Goal: Task Accomplishment & Management: Complete application form

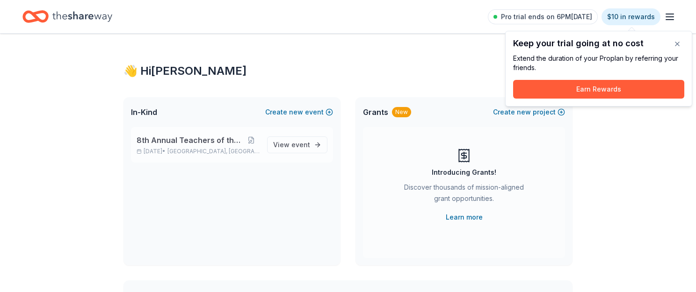
click at [198, 134] on div "8th Annual Teachers of the Year Oct 25, 2025 • Phoenix, AZ View event" at bounding box center [232, 145] width 202 height 36
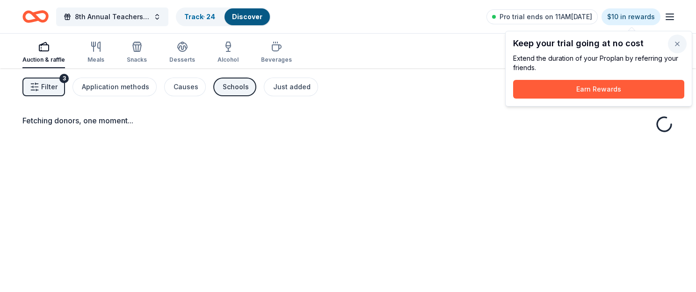
click at [681, 43] on button "button" at bounding box center [677, 44] width 19 height 19
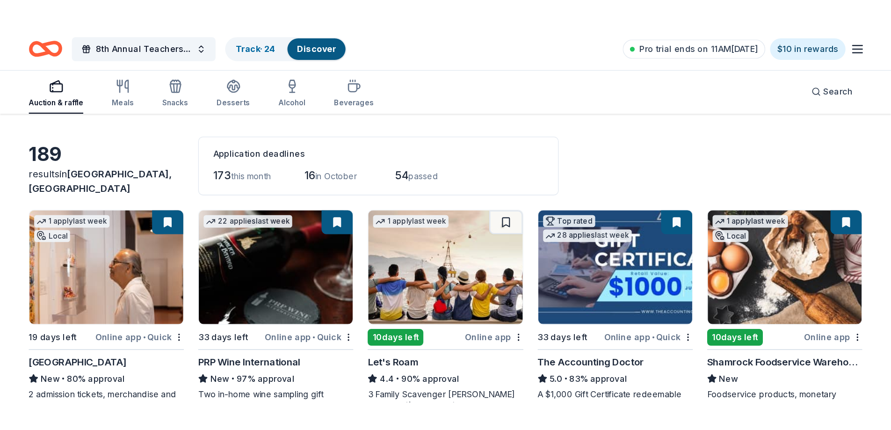
scroll to position [47, 0]
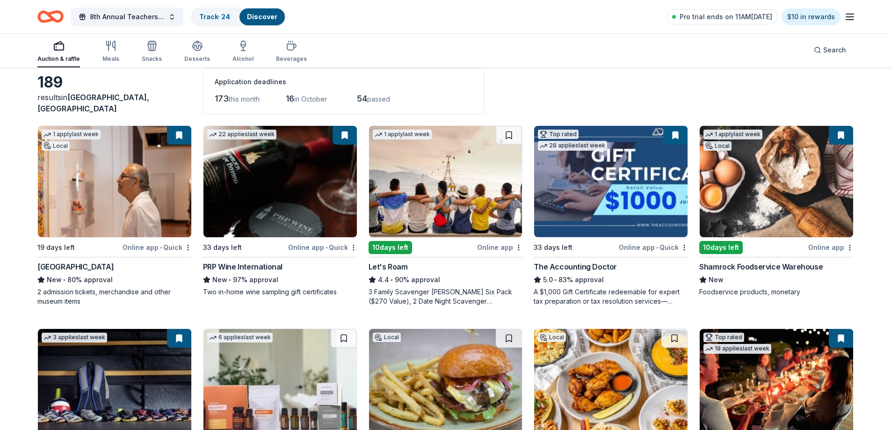
click at [116, 135] on img at bounding box center [114, 181] width 153 height 111
click at [470, 15] on div "8th Annual Teachers of the Year Track · 24 Discover Pro trial ends on 11AM, 9/1…" at bounding box center [445, 17] width 816 height 22
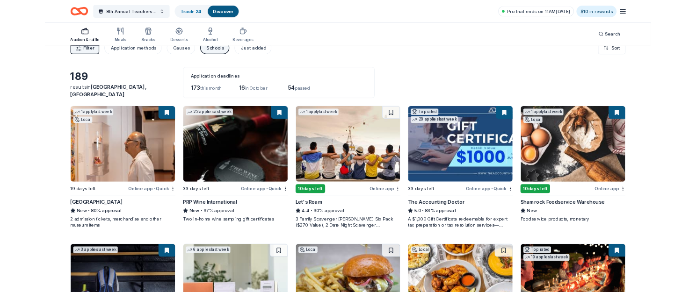
scroll to position [0, 0]
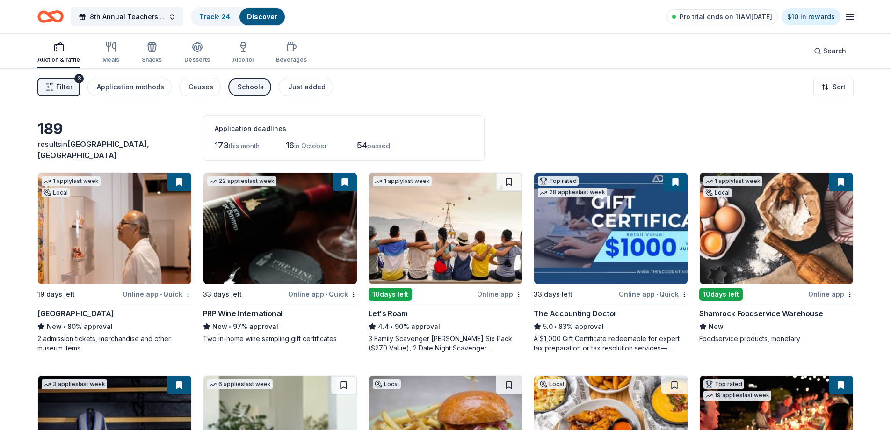
click at [695, 41] on div "Search" at bounding box center [829, 51] width 47 height 35
click at [695, 55] on span "Search" at bounding box center [834, 50] width 23 height 11
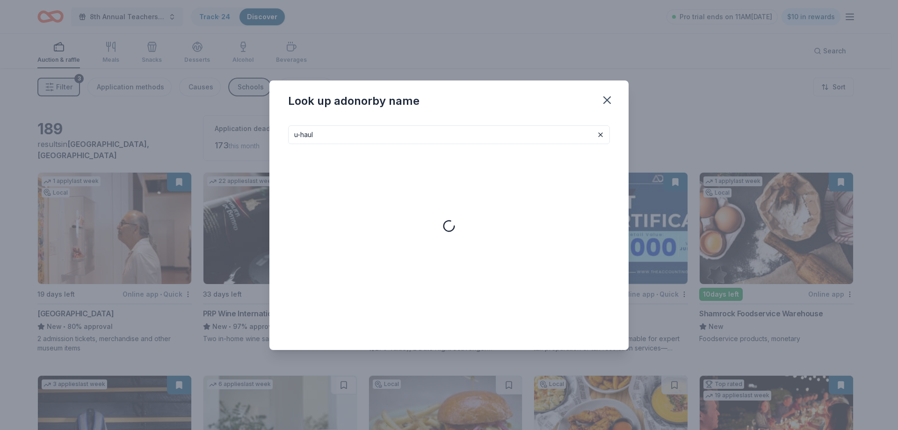
type input "u-haul"
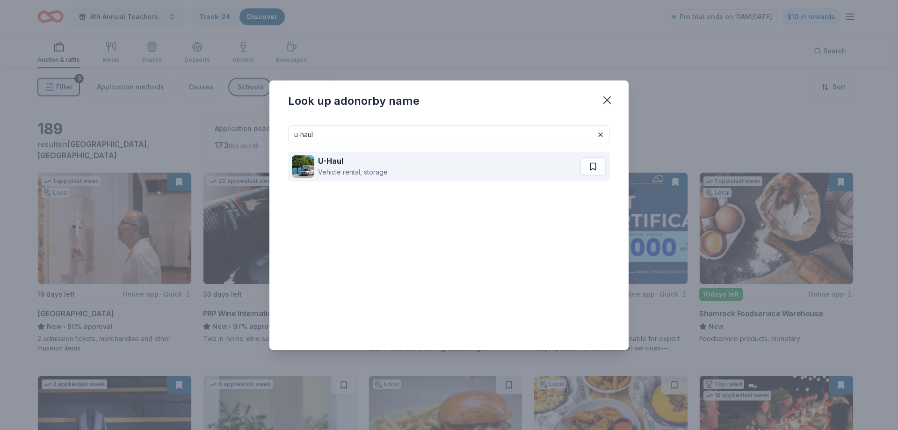
click at [337, 165] on strong "U-Haul" at bounding box center [330, 160] width 25 height 9
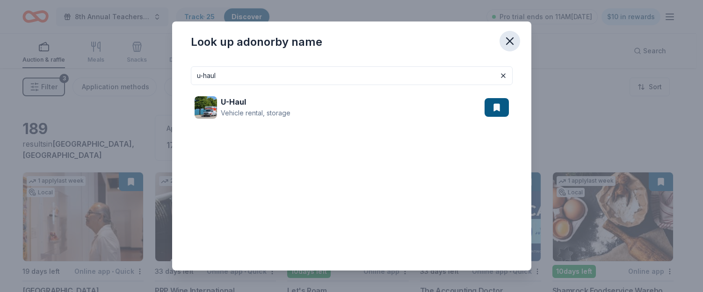
click at [511, 39] on icon "button" at bounding box center [509, 41] width 13 height 13
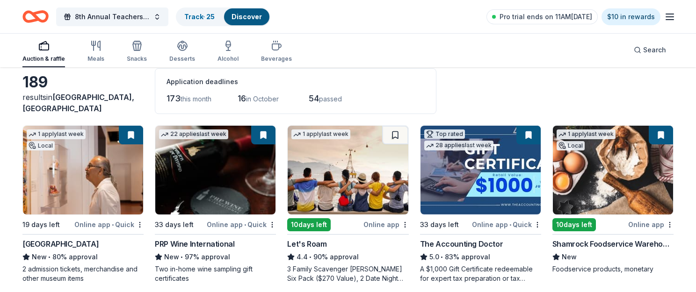
scroll to position [94, 0]
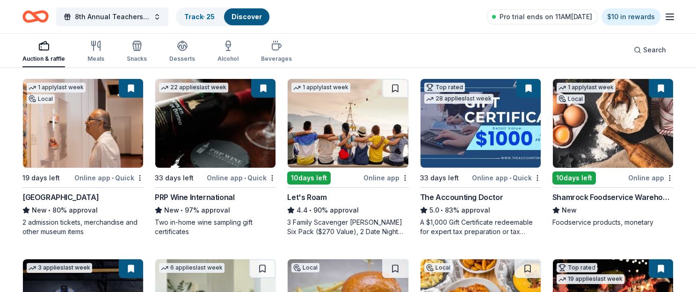
click at [608, 133] on img at bounding box center [613, 123] width 120 height 89
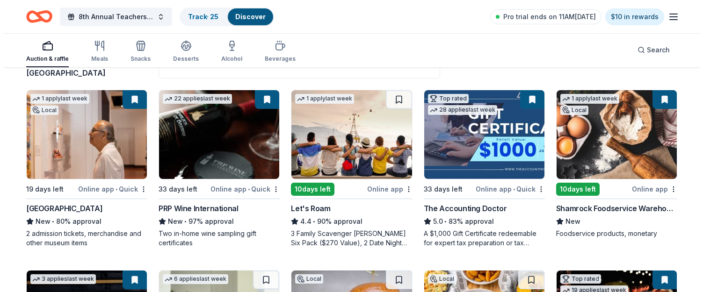
scroll to position [0, 0]
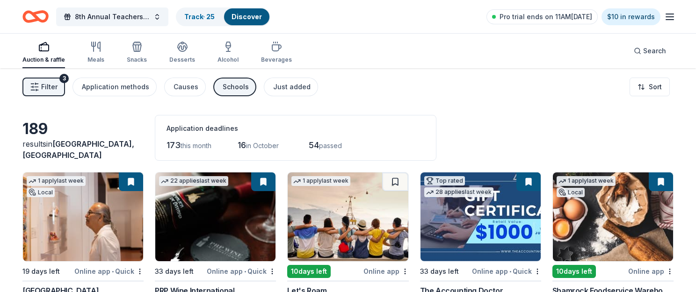
click at [58, 88] on button "Filter 3" at bounding box center [43, 87] width 43 height 19
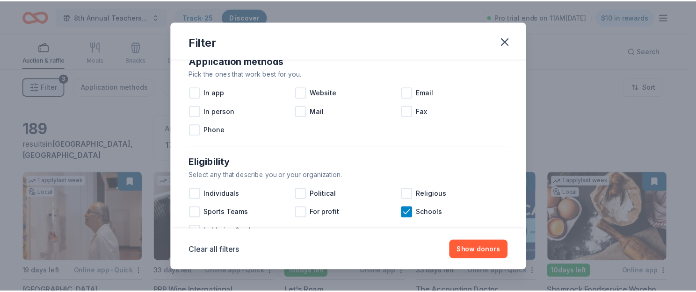
scroll to position [187, 0]
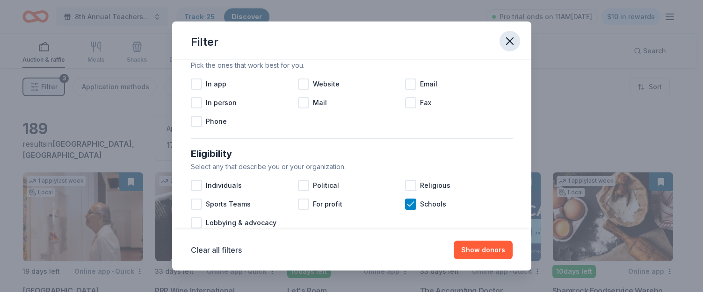
click at [510, 39] on icon "button" at bounding box center [509, 41] width 13 height 13
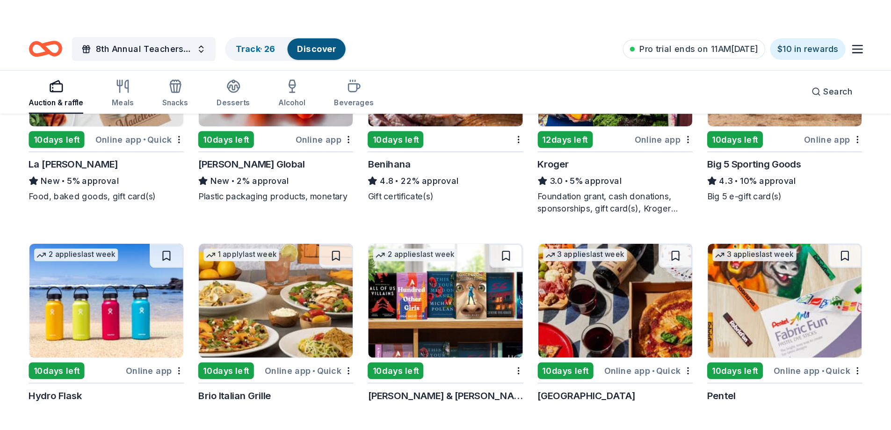
scroll to position [3751, 0]
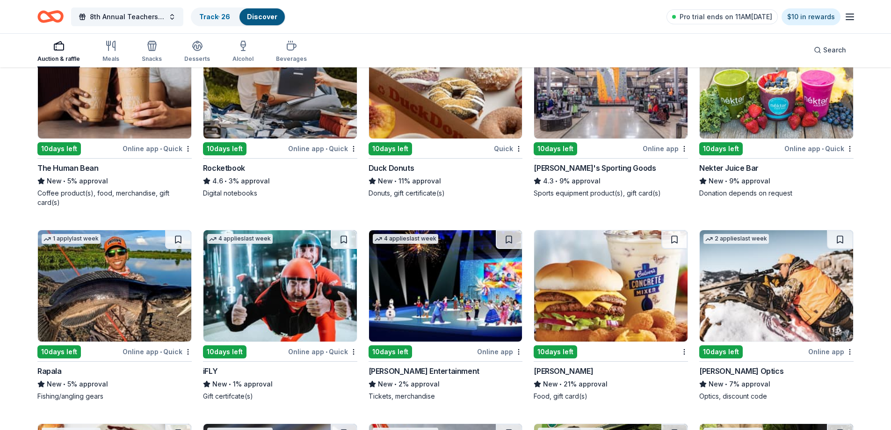
click at [469, 101] on img at bounding box center [445, 82] width 153 height 111
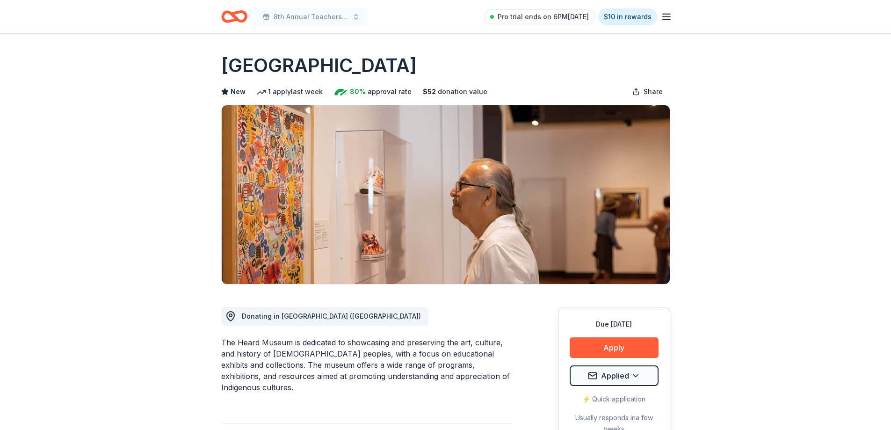
drag, startPoint x: 611, startPoint y: 348, endPoint x: 574, endPoint y: 363, distance: 39.2
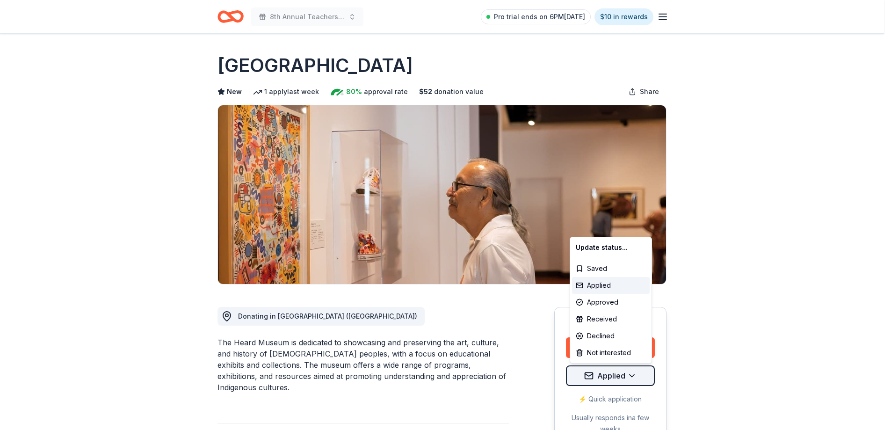
click at [608, 376] on html "8th Annual Teachers of the Year Pro trial ends on 6PM, 9/17 $10 in rewards Due …" at bounding box center [445, 215] width 891 height 430
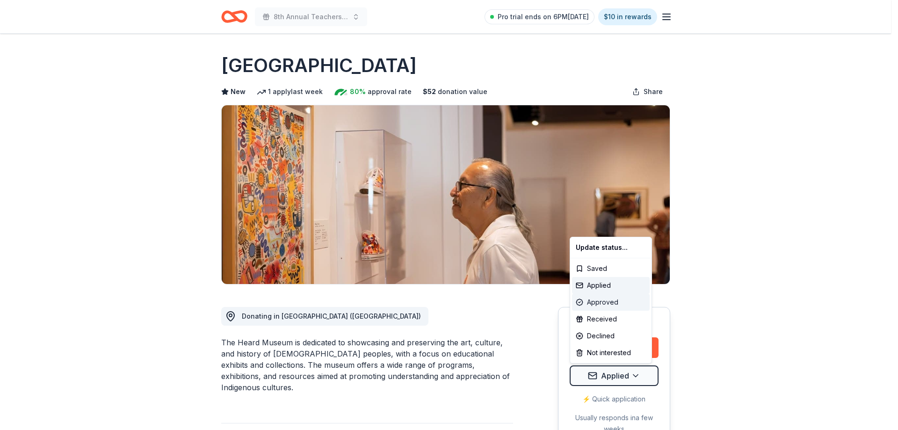
click at [613, 307] on div "Approved" at bounding box center [611, 302] width 78 height 17
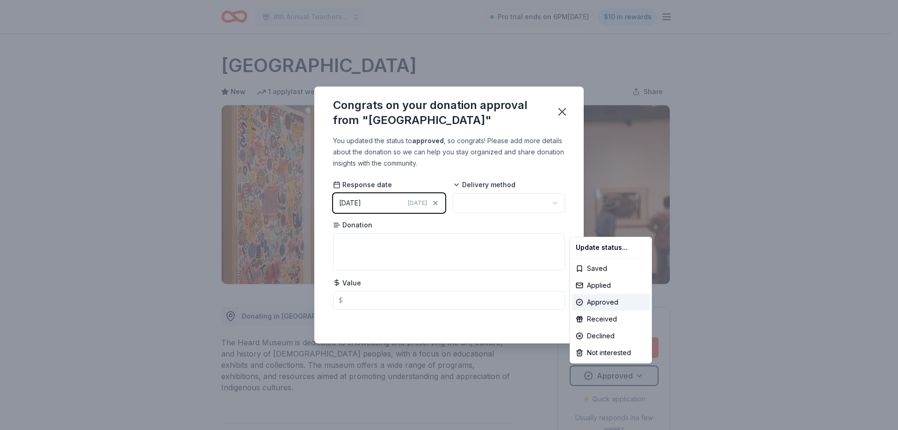
click at [731, 292] on html "8th Annual Teachers of the Year Pro trial ends on 6PM, 9/17 $10 in rewards Due …" at bounding box center [449, 215] width 898 height 430
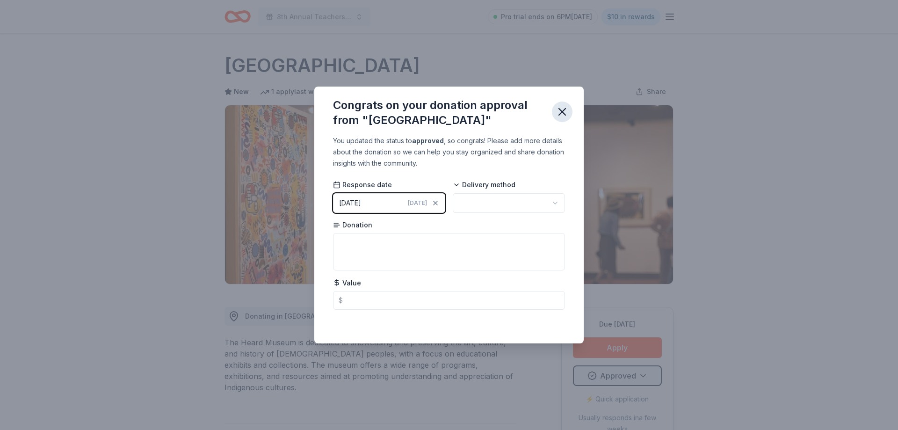
click at [559, 115] on icon "button" at bounding box center [562, 111] width 7 height 7
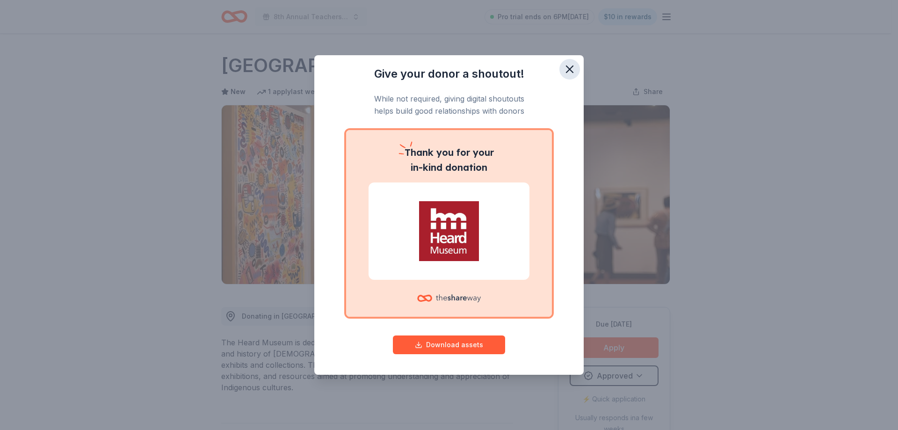
click at [573, 69] on icon "button" at bounding box center [569, 69] width 13 height 13
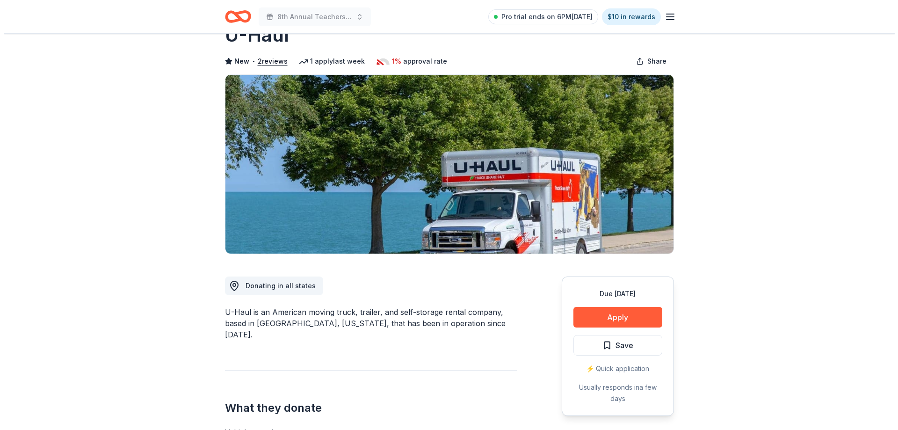
scroll to position [47, 0]
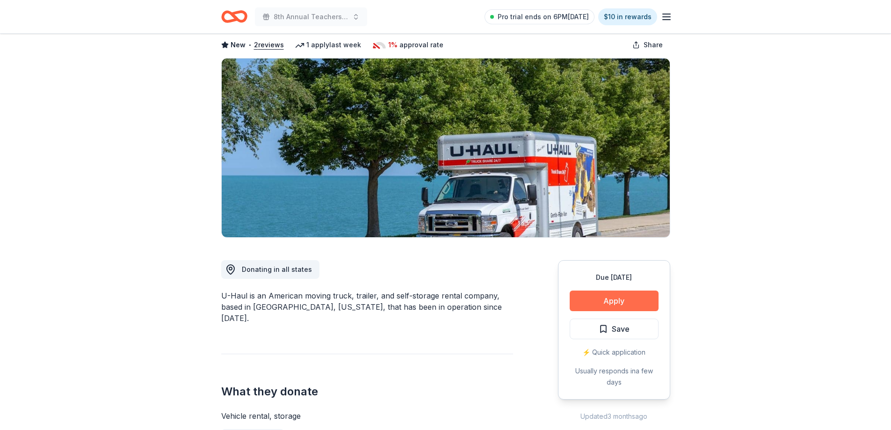
click at [608, 305] on button "Apply" at bounding box center [613, 300] width 89 height 21
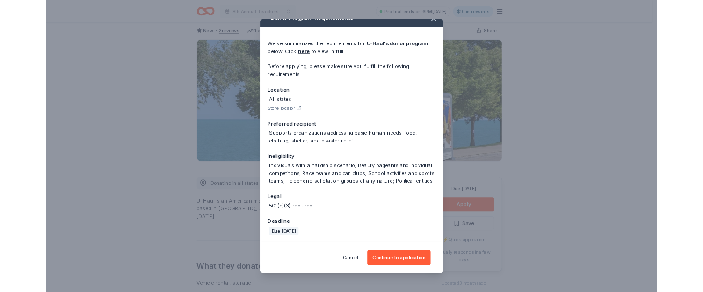
scroll to position [27, 0]
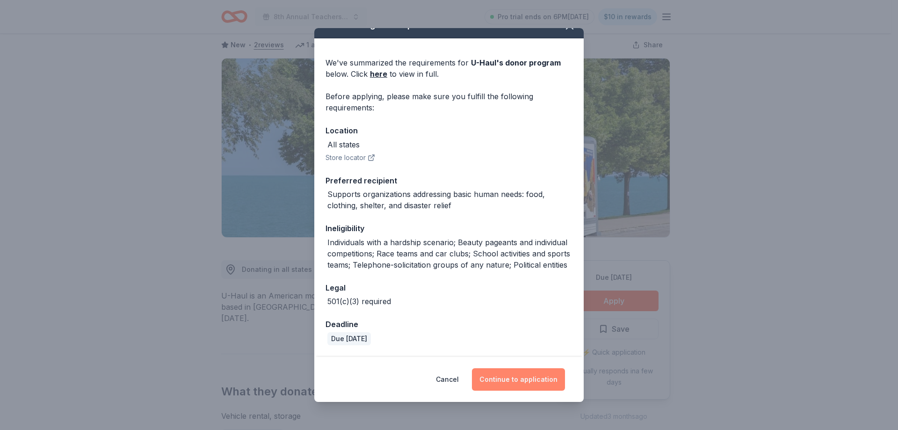
click at [507, 376] on button "Continue to application" at bounding box center [518, 379] width 93 height 22
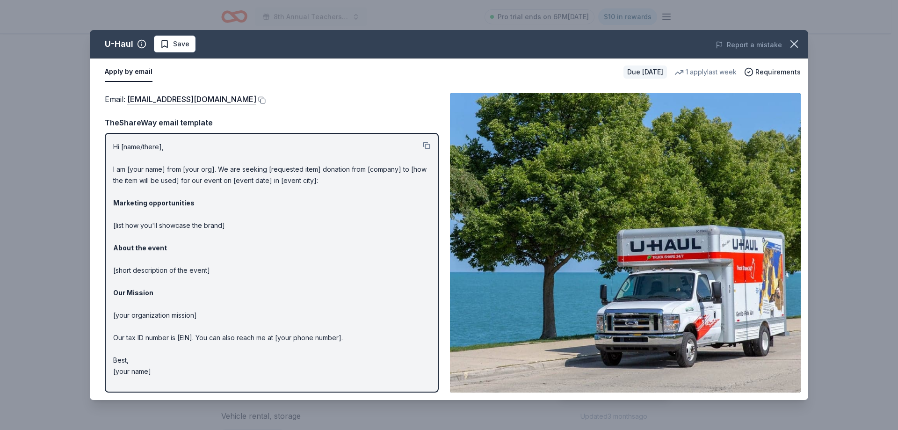
click at [256, 99] on button at bounding box center [260, 99] width 9 height 7
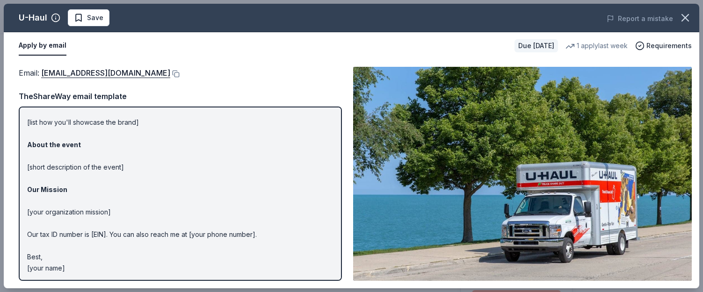
scroll to position [78, 0]
drag, startPoint x: 92, startPoint y: 19, endPoint x: 99, endPoint y: 23, distance: 8.4
click at [92, 19] on span "Save" at bounding box center [95, 17] width 16 height 11
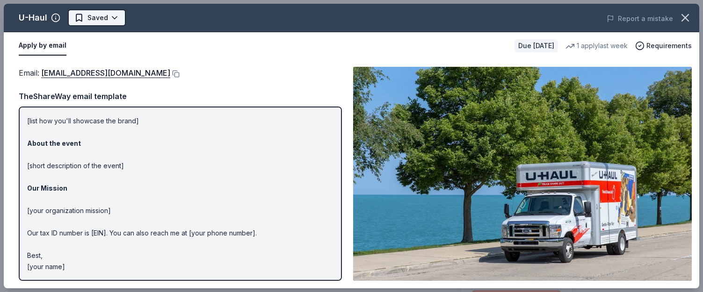
click at [117, 22] on html "8th Annual Teachers of the Year Pro trial ends on 6PM, 9/17 $10 in rewards Due …" at bounding box center [351, 99] width 703 height 292
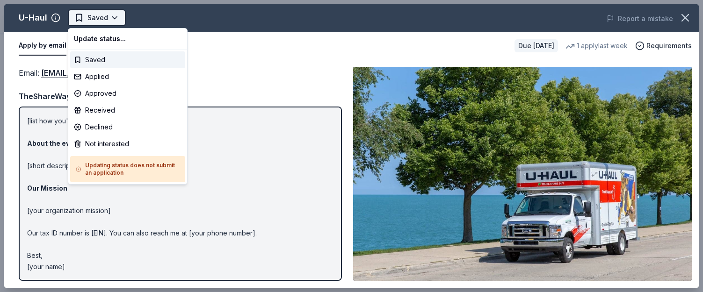
scroll to position [0, 0]
click at [116, 73] on div "Applied" at bounding box center [127, 76] width 115 height 17
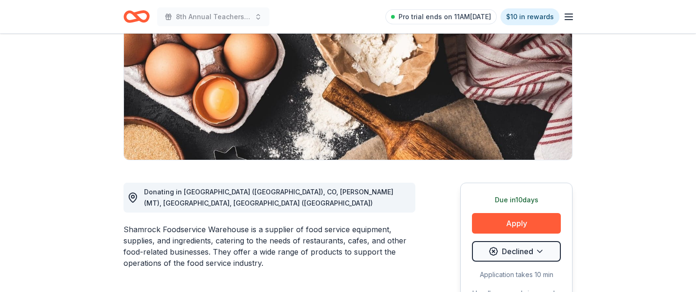
scroll to position [140, 0]
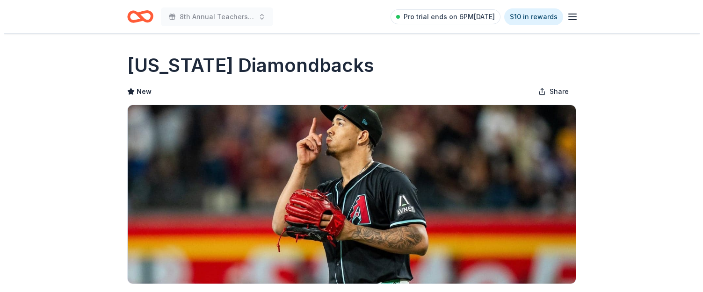
scroll to position [234, 0]
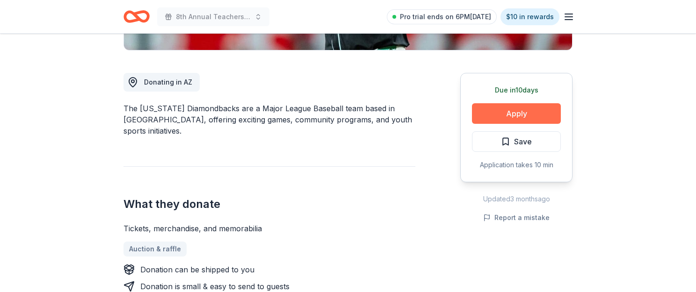
click at [521, 116] on button "Apply" at bounding box center [516, 113] width 89 height 21
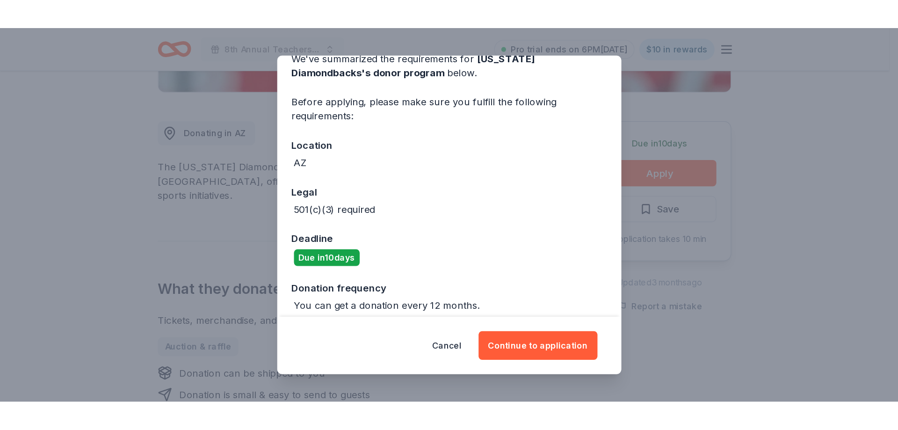
scroll to position [93, 0]
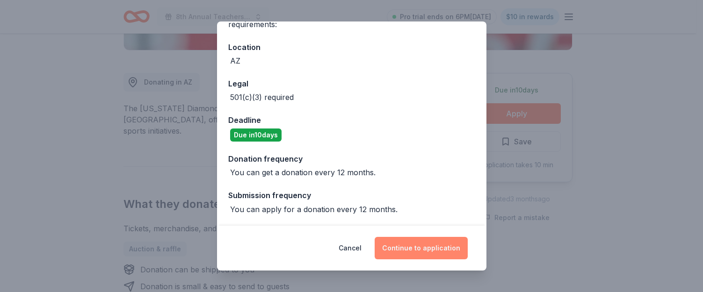
click at [425, 242] on button "Continue to application" at bounding box center [420, 248] width 93 height 22
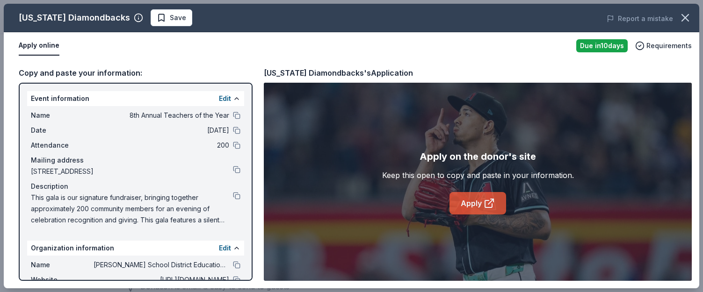
click at [466, 204] on link "Apply" at bounding box center [477, 203] width 57 height 22
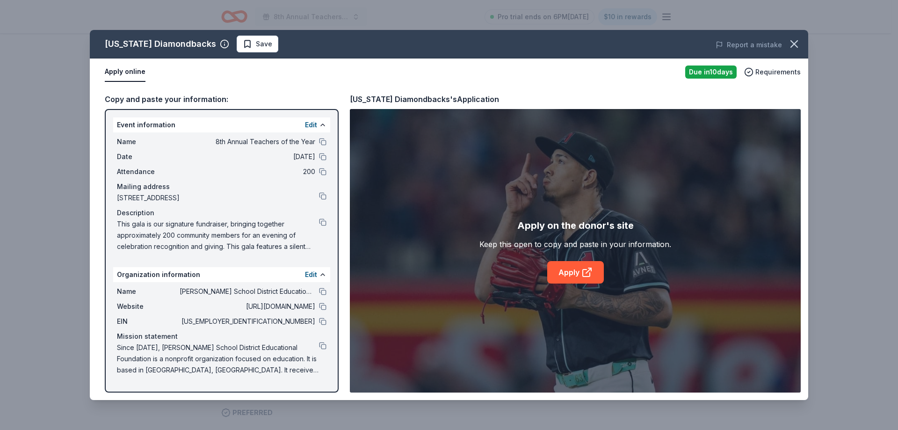
click at [253, 225] on span "This gala is our signature fundraiser, bringing together approximately 200 comm…" at bounding box center [218, 235] width 202 height 34
click at [320, 220] on button at bounding box center [322, 221] width 7 height 7
click at [246, 50] on button "Save" at bounding box center [258, 44] width 42 height 17
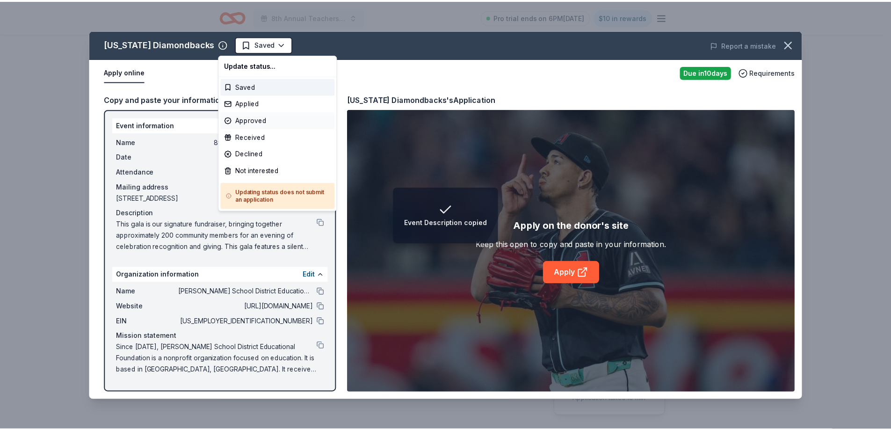
scroll to position [0, 0]
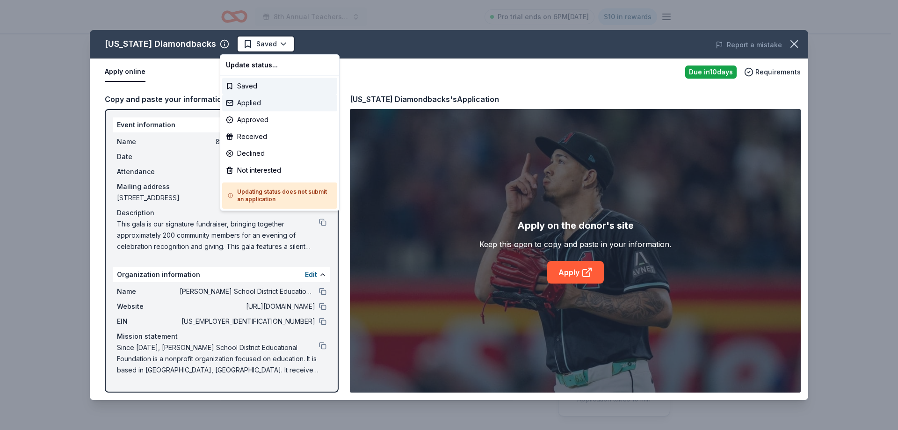
click at [265, 108] on div "Applied" at bounding box center [279, 102] width 115 height 17
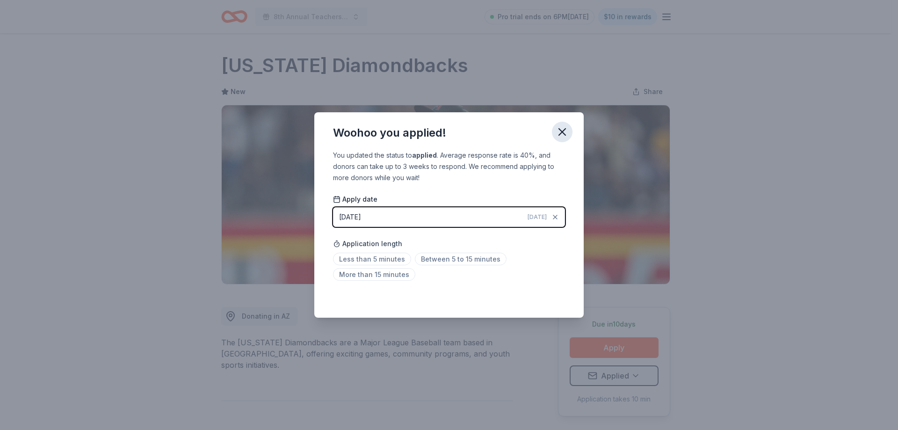
click at [564, 131] on icon "button" at bounding box center [561, 131] width 13 height 13
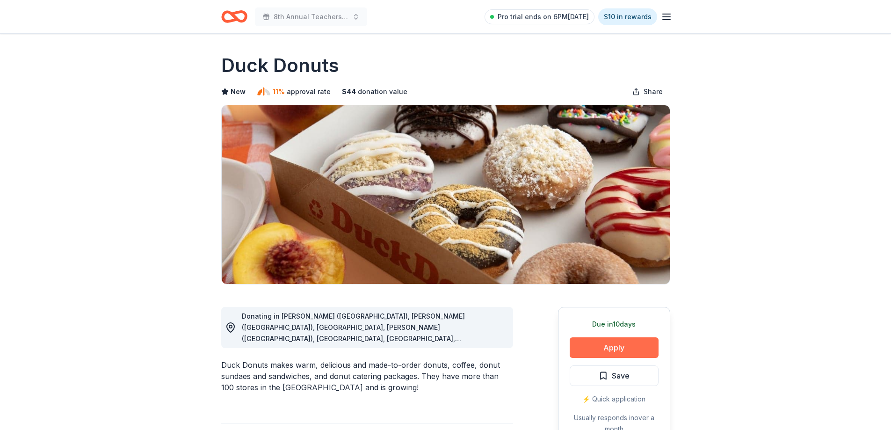
click at [625, 347] on button "Apply" at bounding box center [613, 347] width 89 height 21
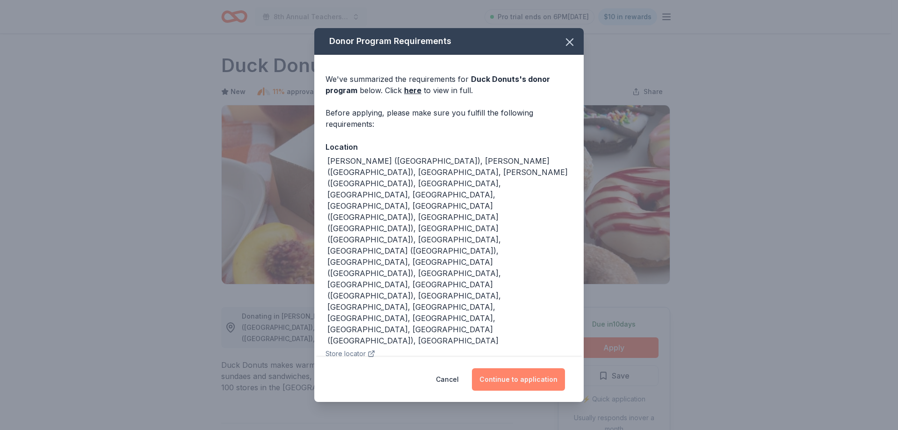
click at [521, 368] on button "Continue to application" at bounding box center [518, 379] width 93 height 22
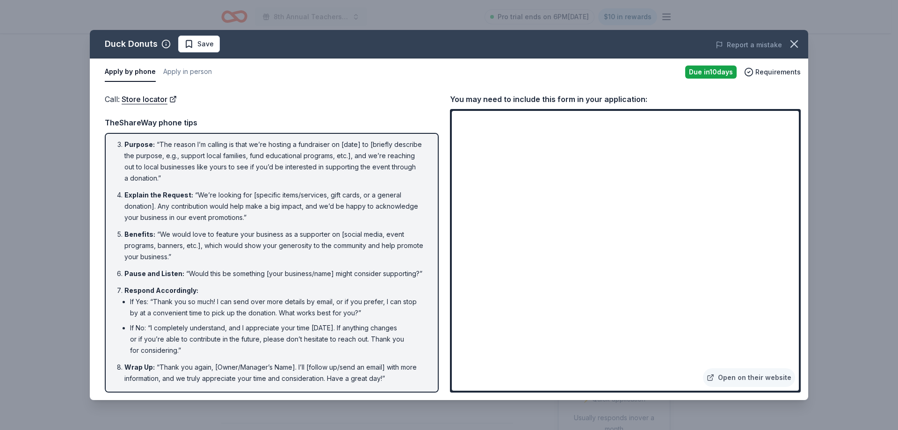
scroll to position [70, 0]
click at [184, 75] on button "Apply in person" at bounding box center [187, 72] width 49 height 20
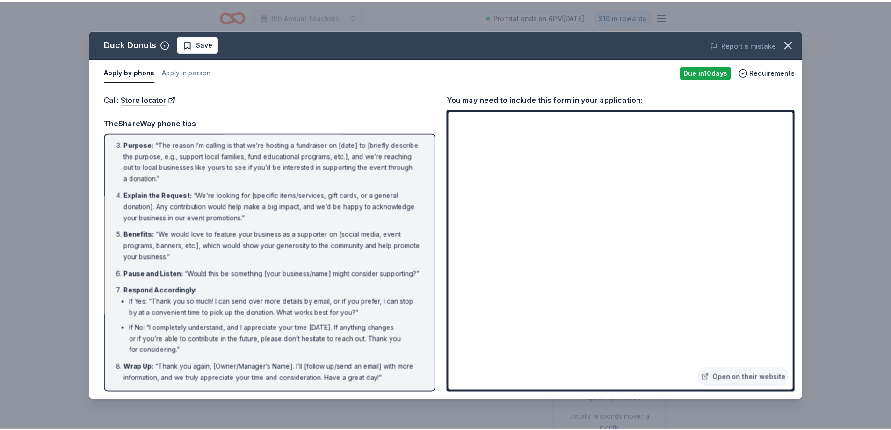
scroll to position [0, 0]
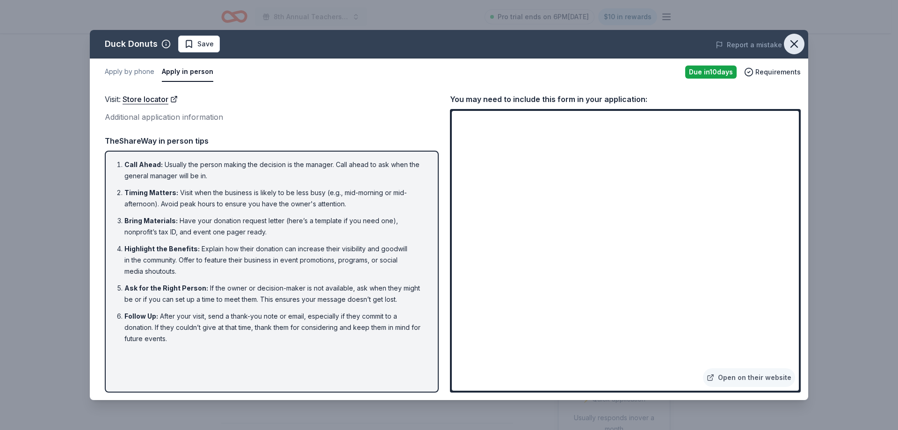
click at [800, 45] on icon "button" at bounding box center [793, 43] width 13 height 13
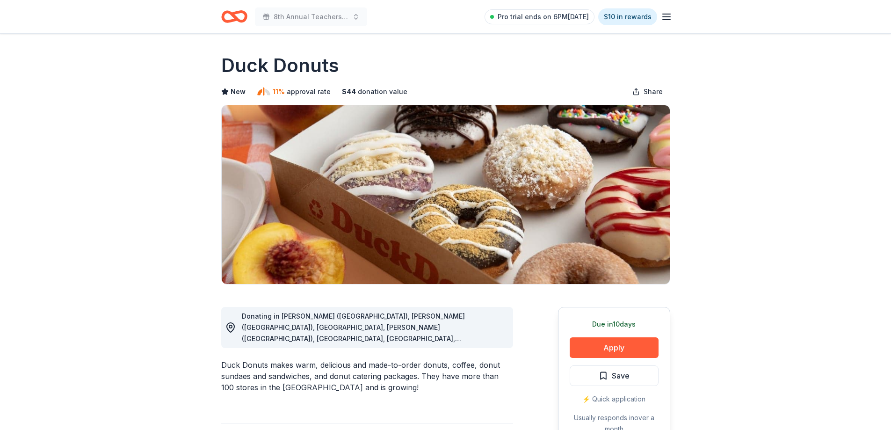
click at [243, 19] on icon "Home" at bounding box center [234, 17] width 26 height 22
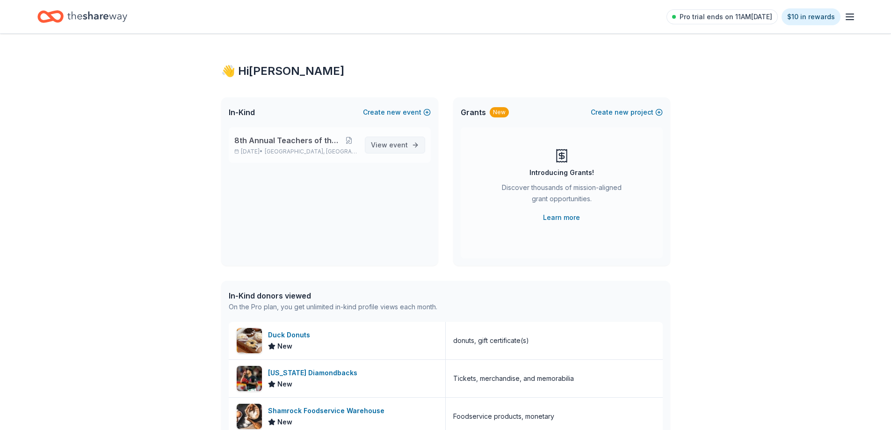
click at [385, 149] on span "View event" at bounding box center [389, 144] width 37 height 11
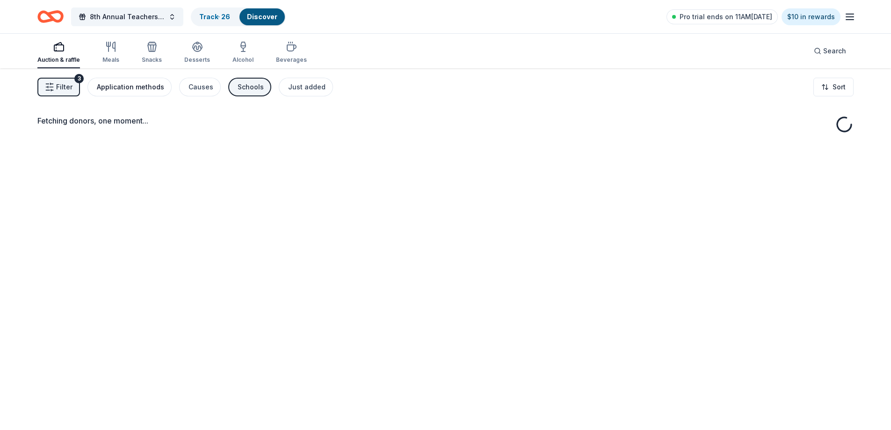
click at [149, 93] on button "Application methods" at bounding box center [129, 87] width 84 height 19
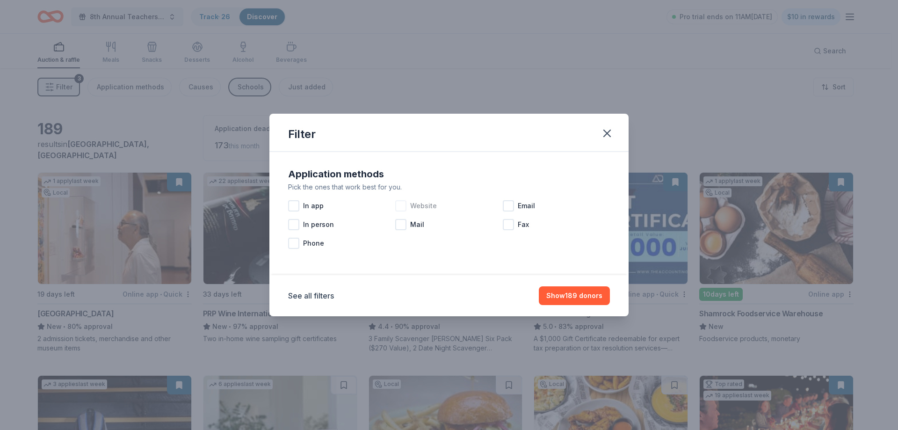
click at [397, 206] on div at bounding box center [400, 205] width 11 height 11
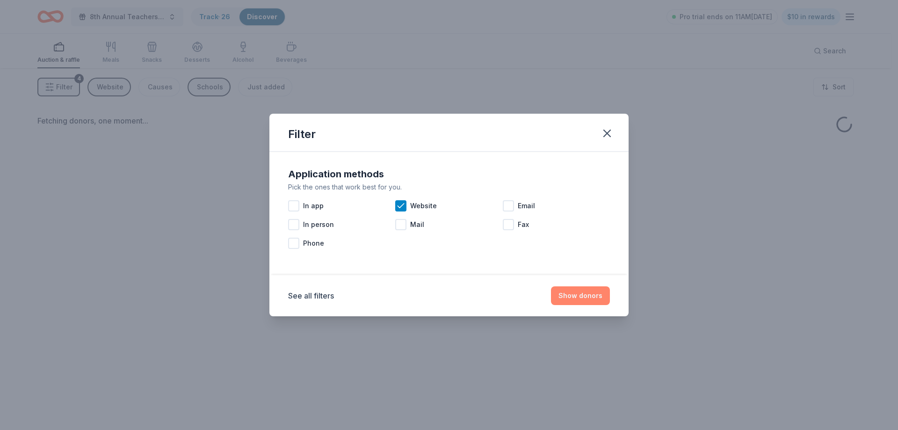
click at [580, 295] on button "Show donors" at bounding box center [580, 295] width 59 height 19
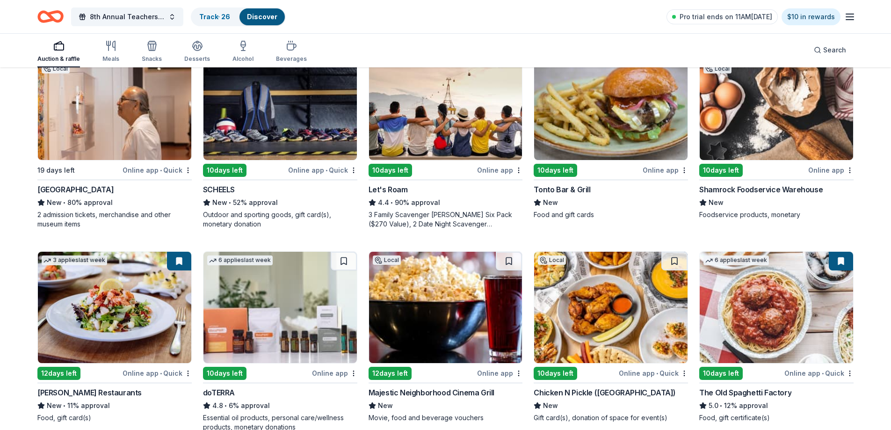
scroll to position [140, 0]
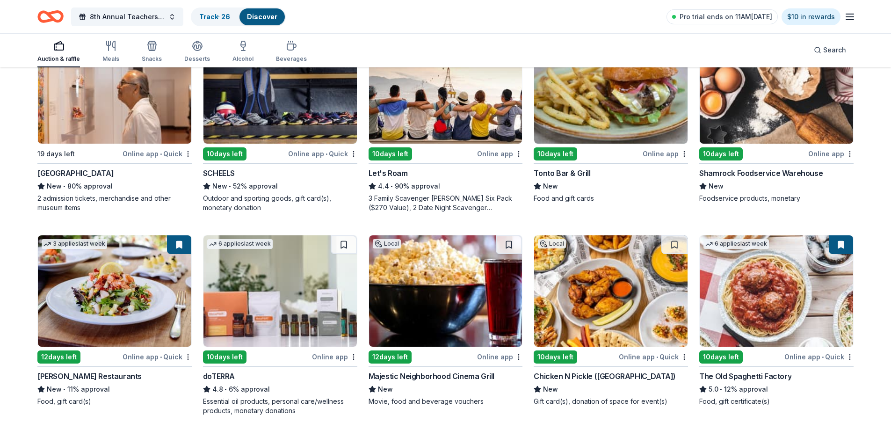
click at [453, 278] on img at bounding box center [445, 290] width 153 height 111
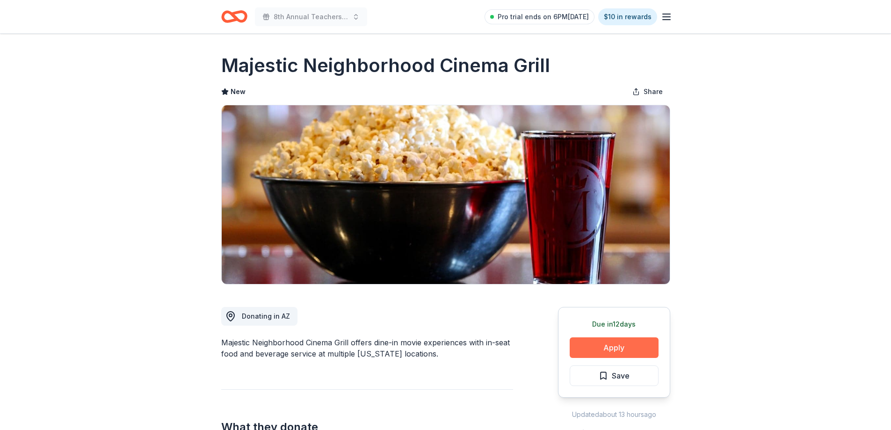
click at [604, 349] on button "Apply" at bounding box center [613, 347] width 89 height 21
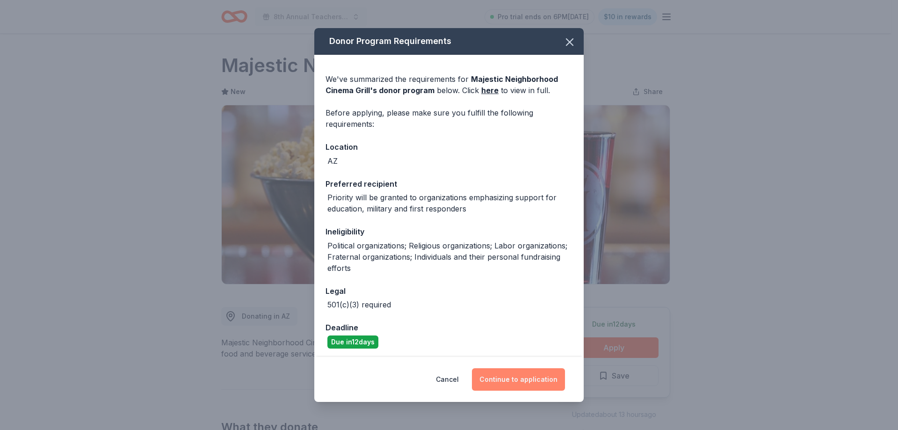
click at [509, 376] on button "Continue to application" at bounding box center [518, 379] width 93 height 22
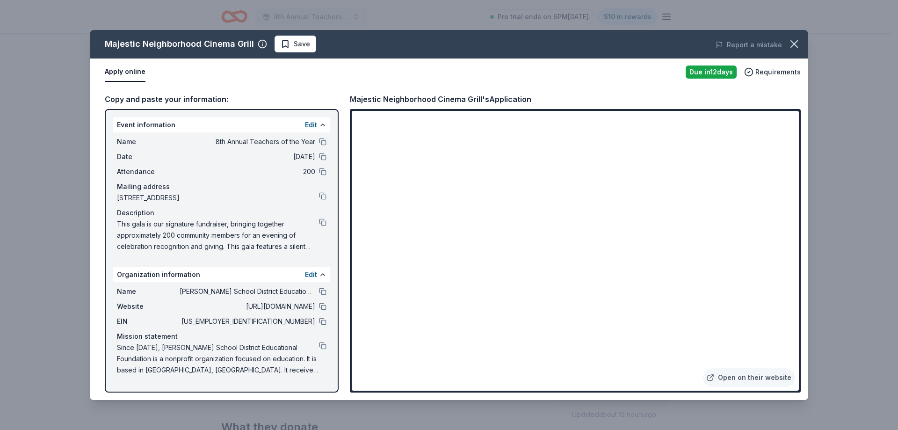
click at [296, 353] on span "Since [DATE], [PERSON_NAME] School District Educational Foundation is a nonprof…" at bounding box center [218, 359] width 202 height 34
click at [325, 347] on button at bounding box center [322, 345] width 7 height 7
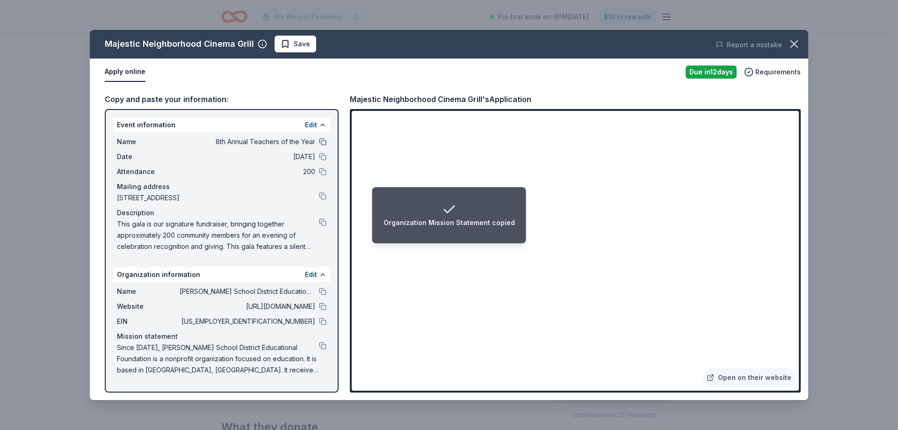
click at [323, 137] on div "Name 8th Annual Teachers of the Year" at bounding box center [221, 141] width 209 height 11
click at [322, 139] on button at bounding box center [322, 141] width 7 height 7
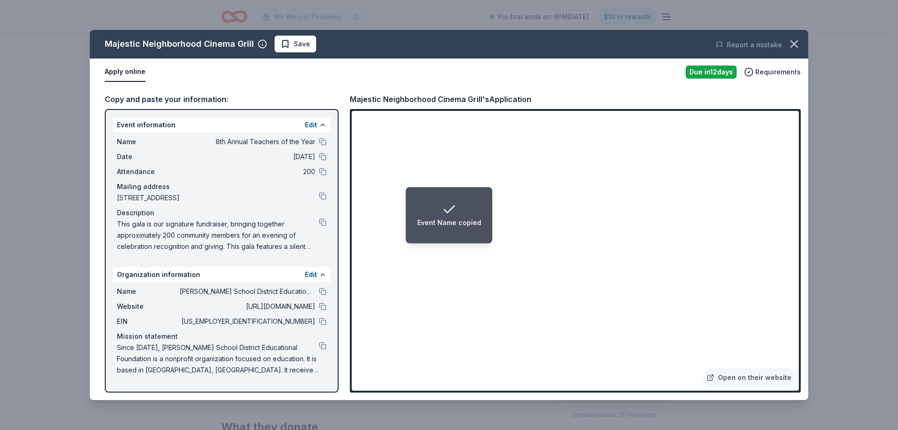
click at [284, 223] on span "This gala is our signature fundraiser, bringing together approximately 200 comm…" at bounding box center [218, 235] width 202 height 34
click at [324, 221] on button at bounding box center [322, 221] width 7 height 7
